Goal: Transaction & Acquisition: Purchase product/service

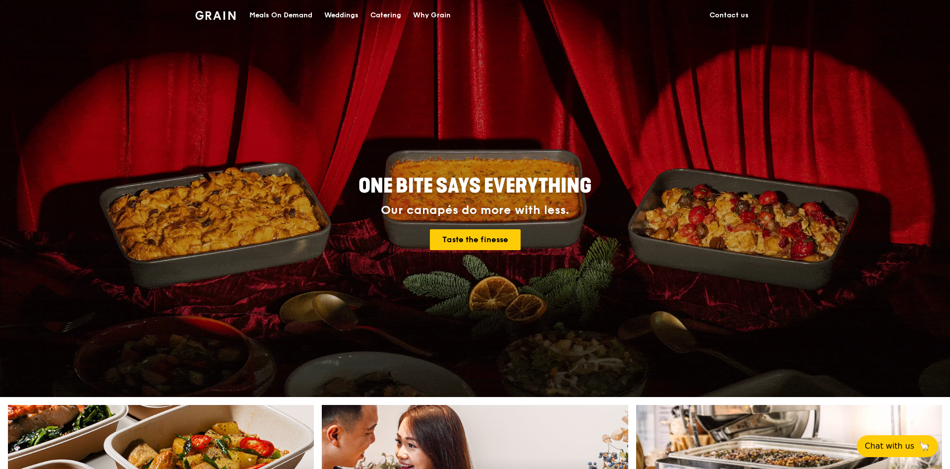
click at [214, 15] on img at bounding box center [215, 15] width 40 height 9
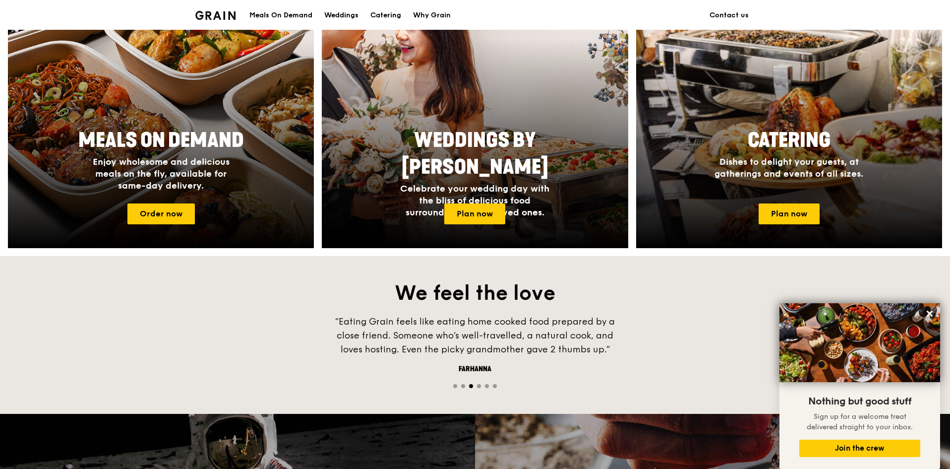
scroll to position [446, 0]
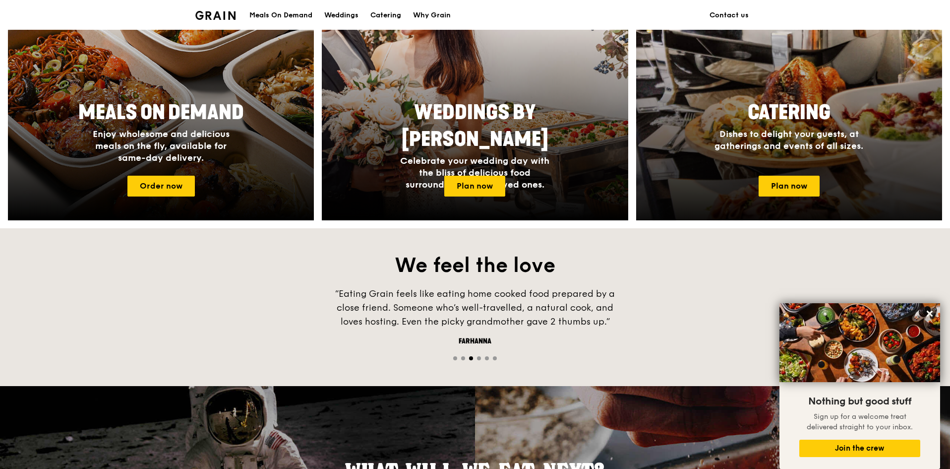
click at [784, 120] on span "Catering" at bounding box center [789, 113] width 83 height 24
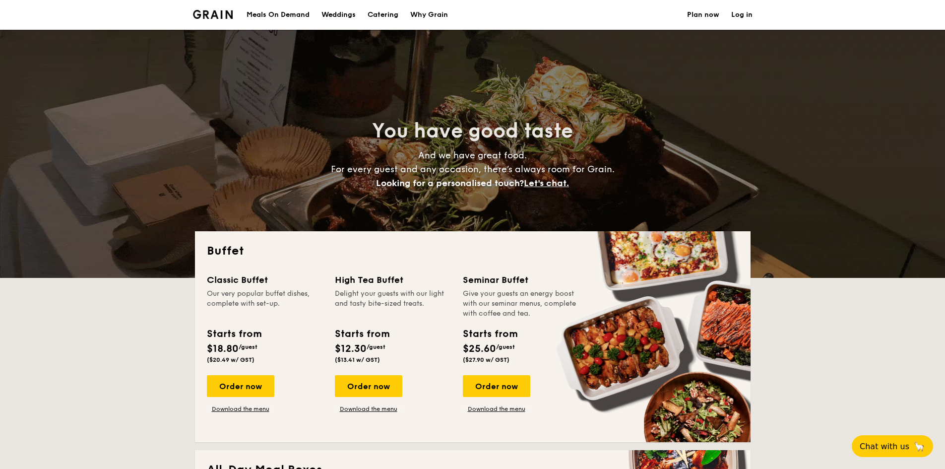
select select
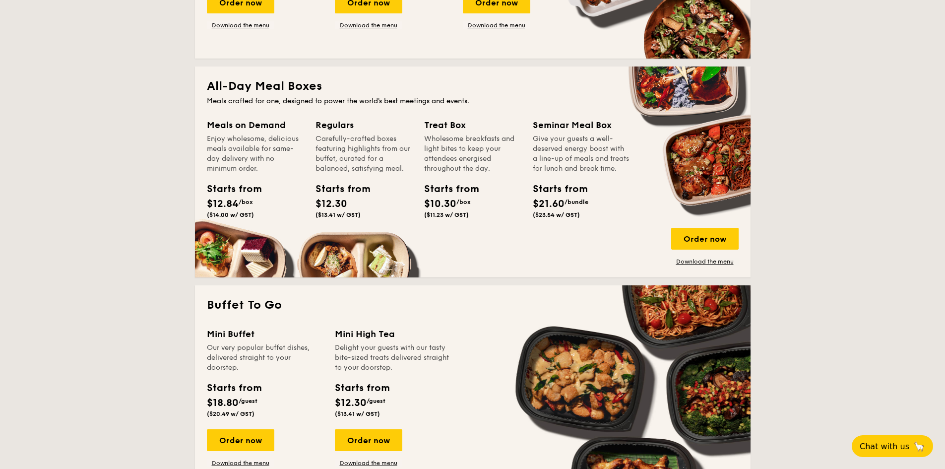
scroll to position [446, 0]
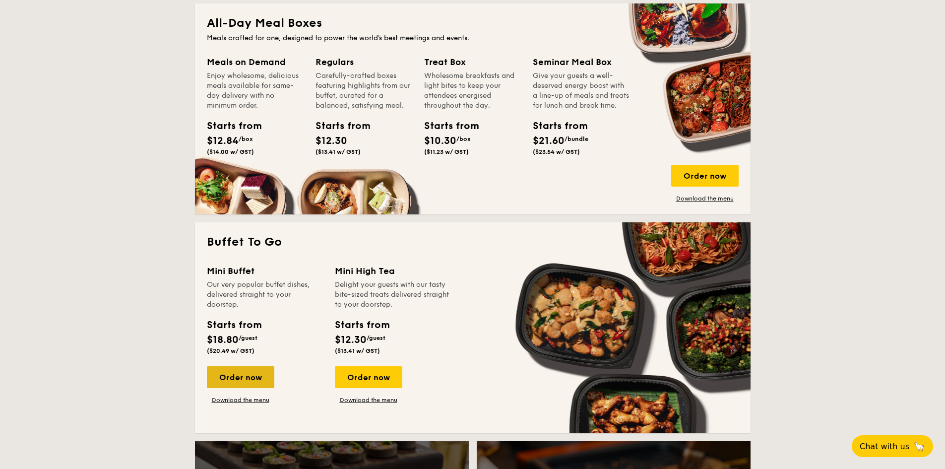
click at [251, 380] on div "Order now" at bounding box center [240, 377] width 67 height 22
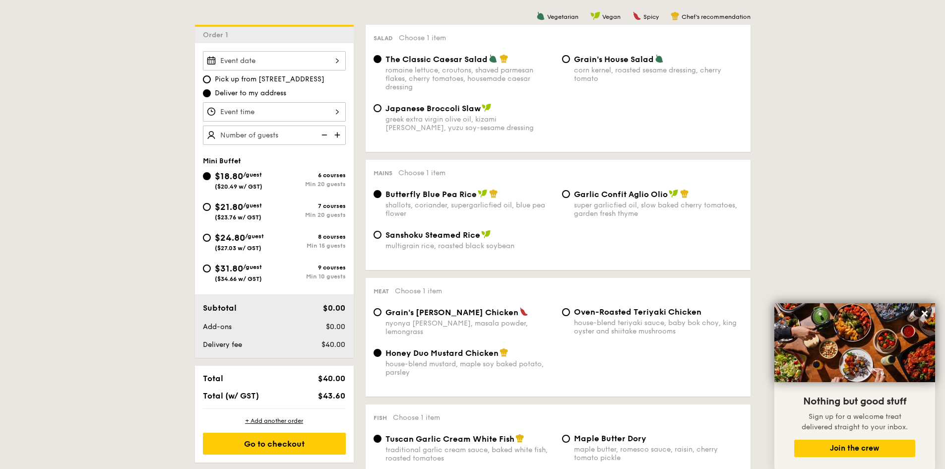
scroll to position [198, 0]
